Goal: Information Seeking & Learning: Check status

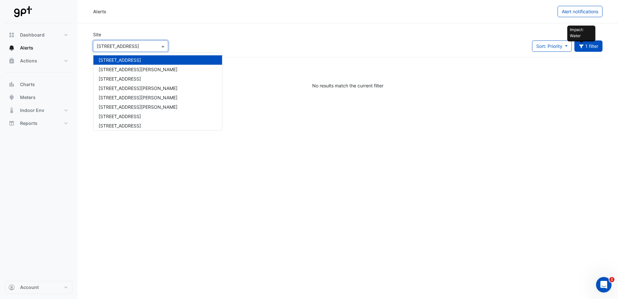
click at [163, 45] on span at bounding box center [164, 46] width 8 height 7
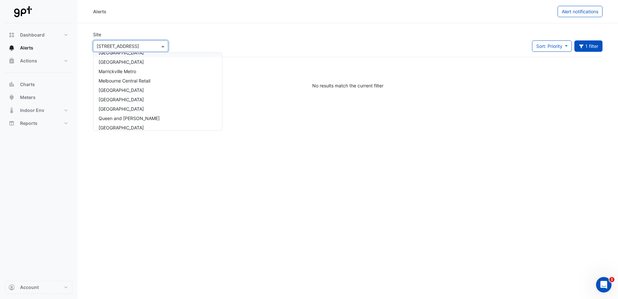
scroll to position [152, 0]
click at [122, 94] on span "Queen and [PERSON_NAME]" at bounding box center [129, 94] width 61 height 5
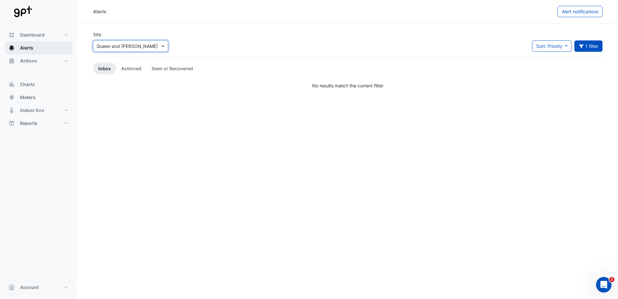
click at [28, 48] on span "Alerts" at bounding box center [26, 48] width 13 height 6
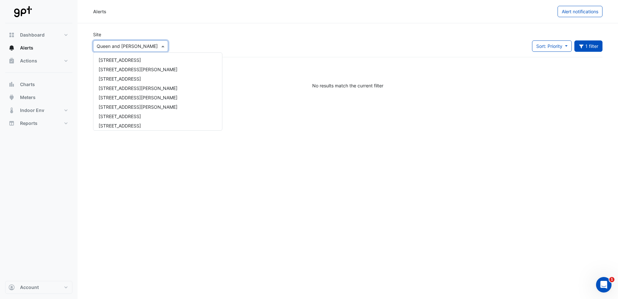
click at [164, 47] on span at bounding box center [164, 46] width 8 height 7
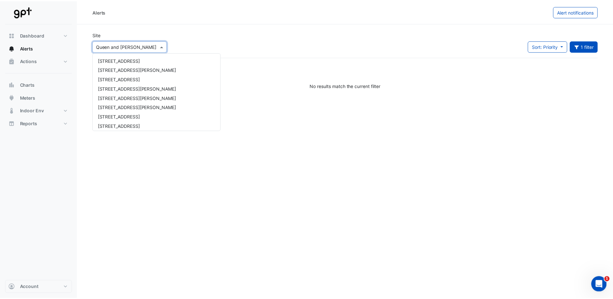
scroll to position [152, 0]
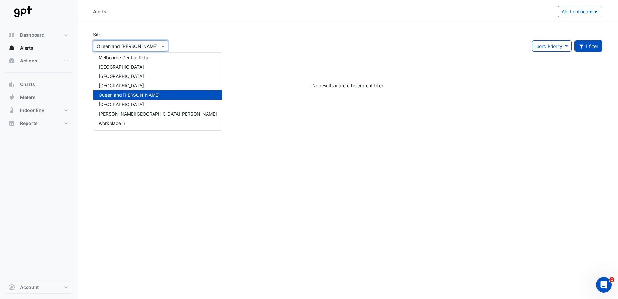
click at [158, 94] on div "Queen and [PERSON_NAME]" at bounding box center [157, 94] width 129 height 9
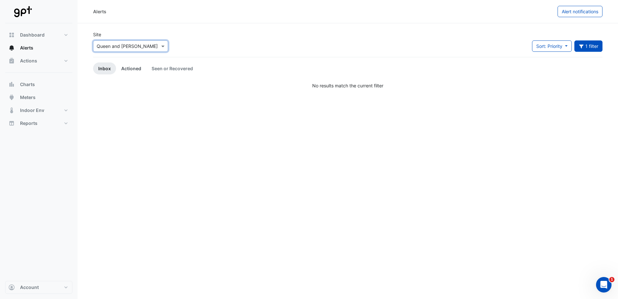
click at [133, 68] on link "Actioned" at bounding box center [131, 68] width 30 height 12
click at [170, 69] on link "Seen or Recovered" at bounding box center [172, 68] width 52 height 12
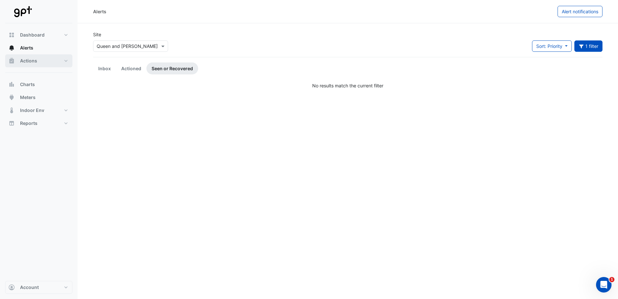
click at [22, 61] on span "Actions" at bounding box center [28, 61] width 17 height 6
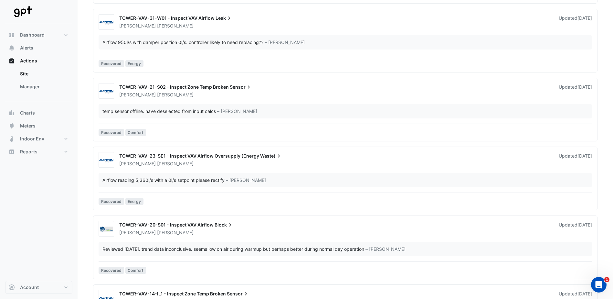
scroll to position [969, 0]
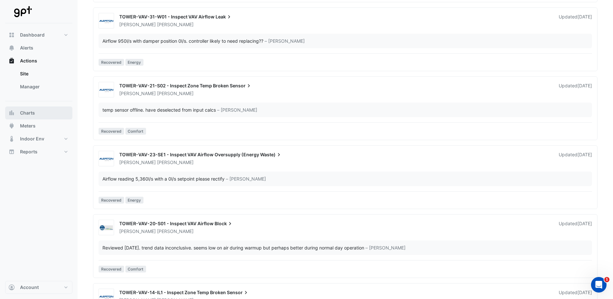
click at [29, 112] on span "Charts" at bounding box center [27, 113] width 15 height 6
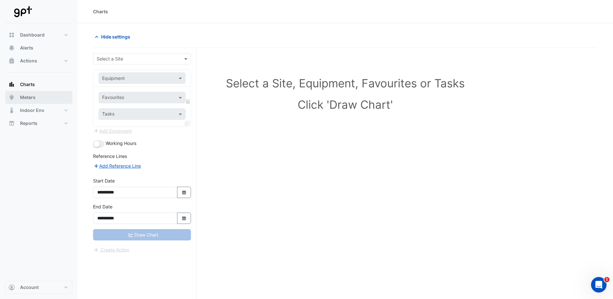
click at [36, 97] on button "Meters" at bounding box center [38, 97] width 67 height 13
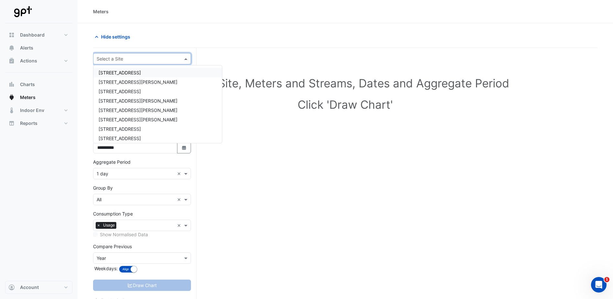
click at [186, 58] on span at bounding box center [187, 58] width 8 height 7
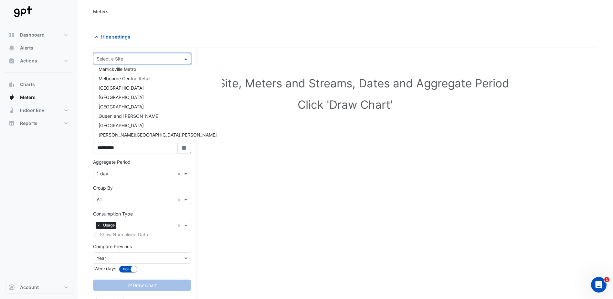
scroll to position [152, 0]
click at [125, 105] on span "Queen and [PERSON_NAME]" at bounding box center [129, 107] width 61 height 5
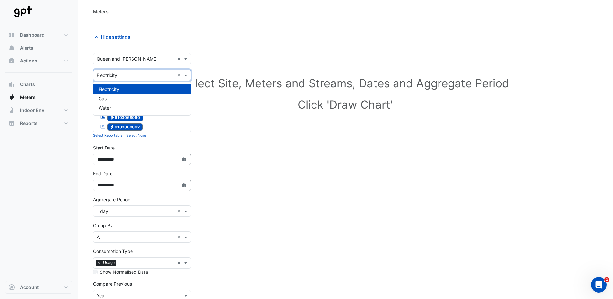
click at [184, 75] on span at bounding box center [187, 75] width 8 height 7
click at [110, 106] on span "Water" at bounding box center [105, 107] width 12 height 5
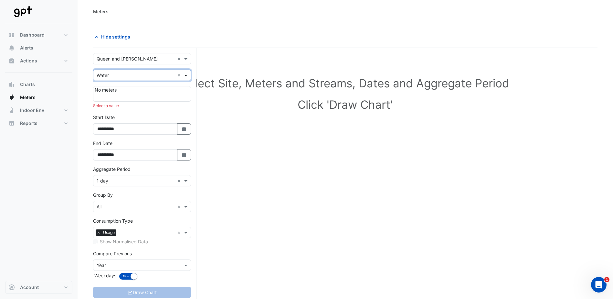
click at [186, 75] on span at bounding box center [187, 75] width 8 height 7
click at [141, 96] on div "Gas" at bounding box center [141, 98] width 97 height 9
click at [188, 76] on span at bounding box center [187, 75] width 8 height 7
click at [117, 107] on div "Water" at bounding box center [141, 107] width 97 height 9
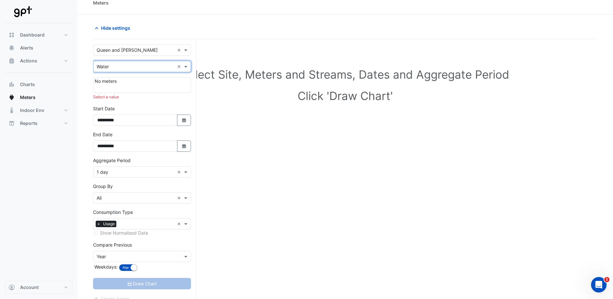
scroll to position [0, 0]
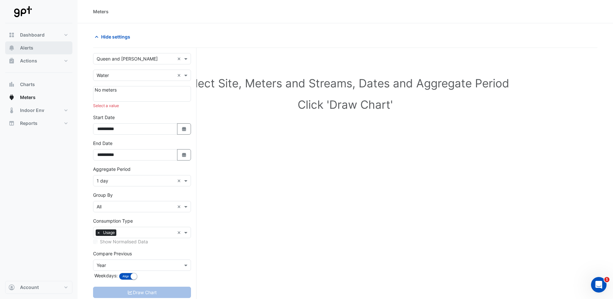
click at [25, 48] on span "Alerts" at bounding box center [26, 48] width 13 height 6
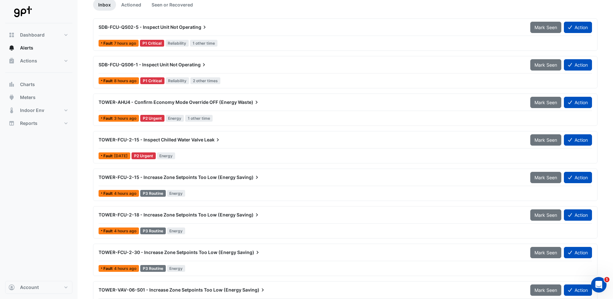
scroll to position [65, 0]
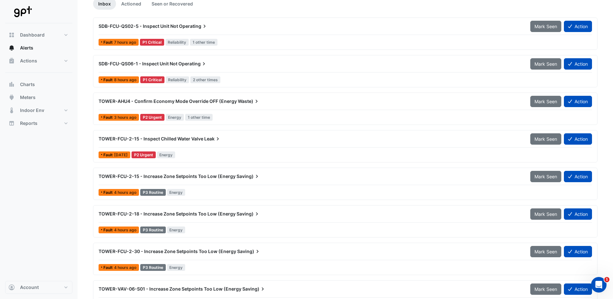
click at [148, 176] on span "TOWER-FCU-2-15 - Increase Zone Setpoints Too Low (Energy" at bounding box center [167, 175] width 137 height 5
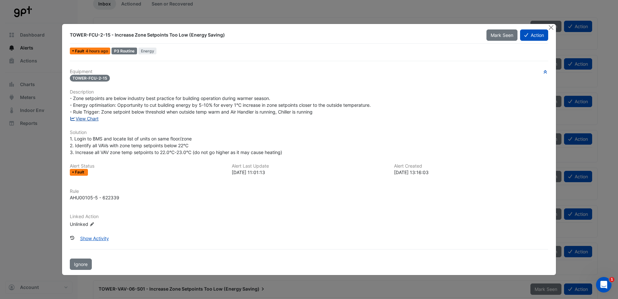
click at [96, 119] on link "View Chart" at bounding box center [84, 118] width 29 height 5
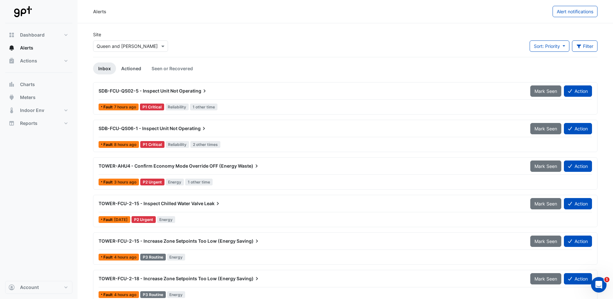
click at [127, 70] on link "Actioned" at bounding box center [131, 68] width 30 height 12
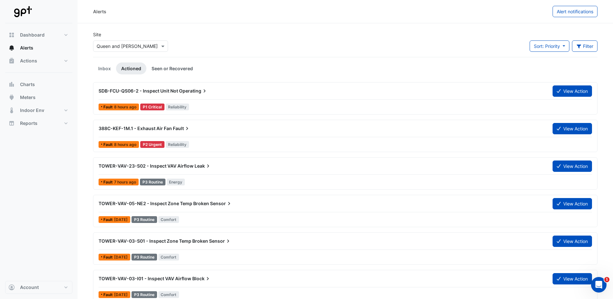
click at [185, 68] on link "Seen or Recovered" at bounding box center [172, 68] width 52 height 12
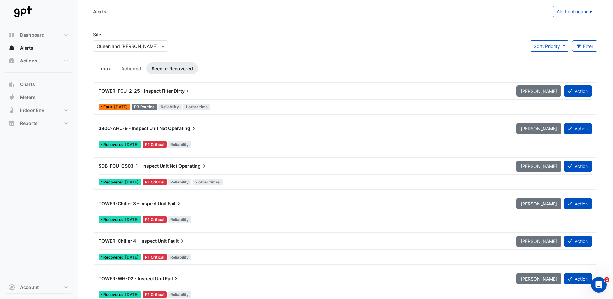
click at [100, 68] on link "Inbox" at bounding box center [104, 68] width 23 height 12
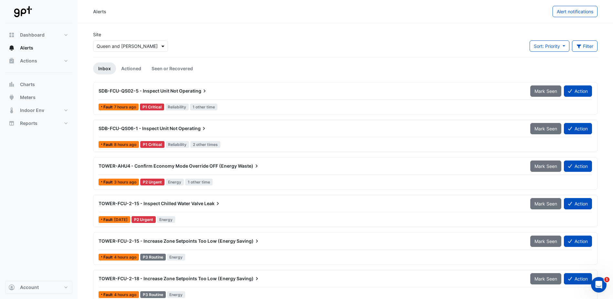
click at [163, 47] on span at bounding box center [164, 46] width 8 height 7
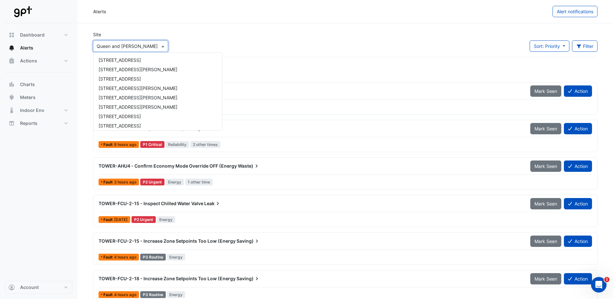
scroll to position [152, 0]
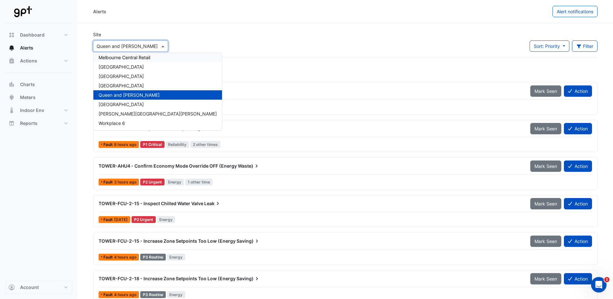
click at [147, 58] on span "Melbourne Central Retail" at bounding box center [125, 57] width 52 height 5
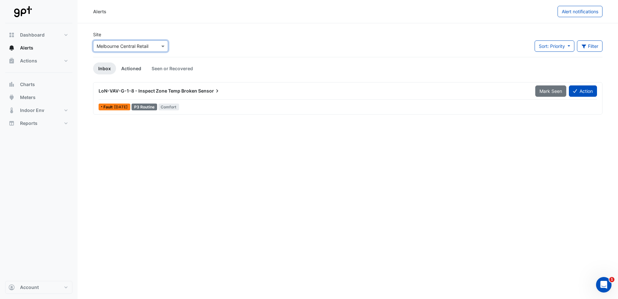
click at [136, 69] on link "Actioned" at bounding box center [131, 68] width 30 height 12
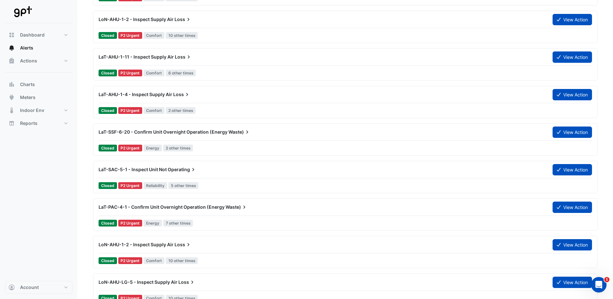
scroll to position [2165, 0]
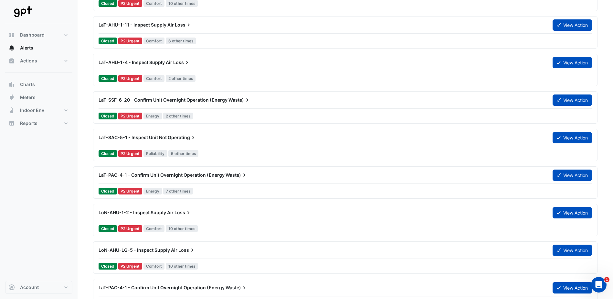
click at [182, 175] on span "LaT-PAC-4-1 - Confirm Unit Overnight Operation (Energy" at bounding box center [162, 174] width 126 height 5
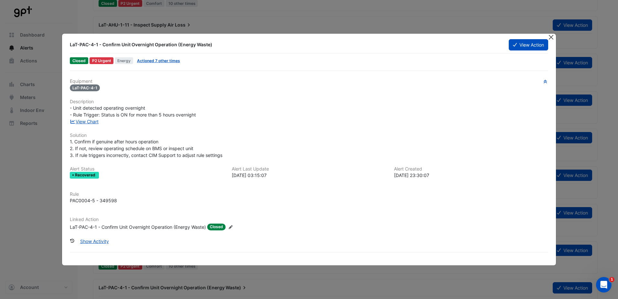
click at [493, 36] on button "Close" at bounding box center [551, 37] width 7 height 7
